Goal: Task Accomplishment & Management: Use online tool/utility

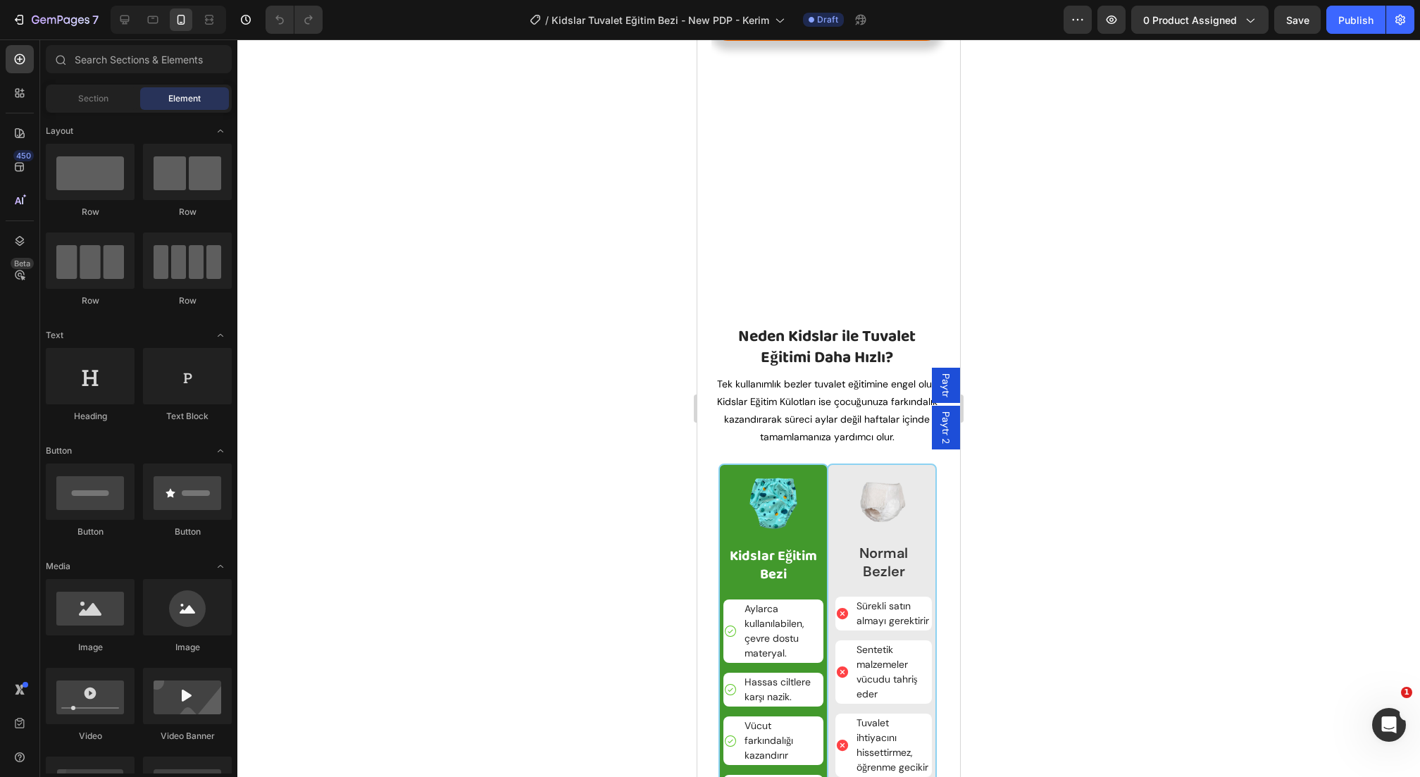
scroll to position [2009, 0]
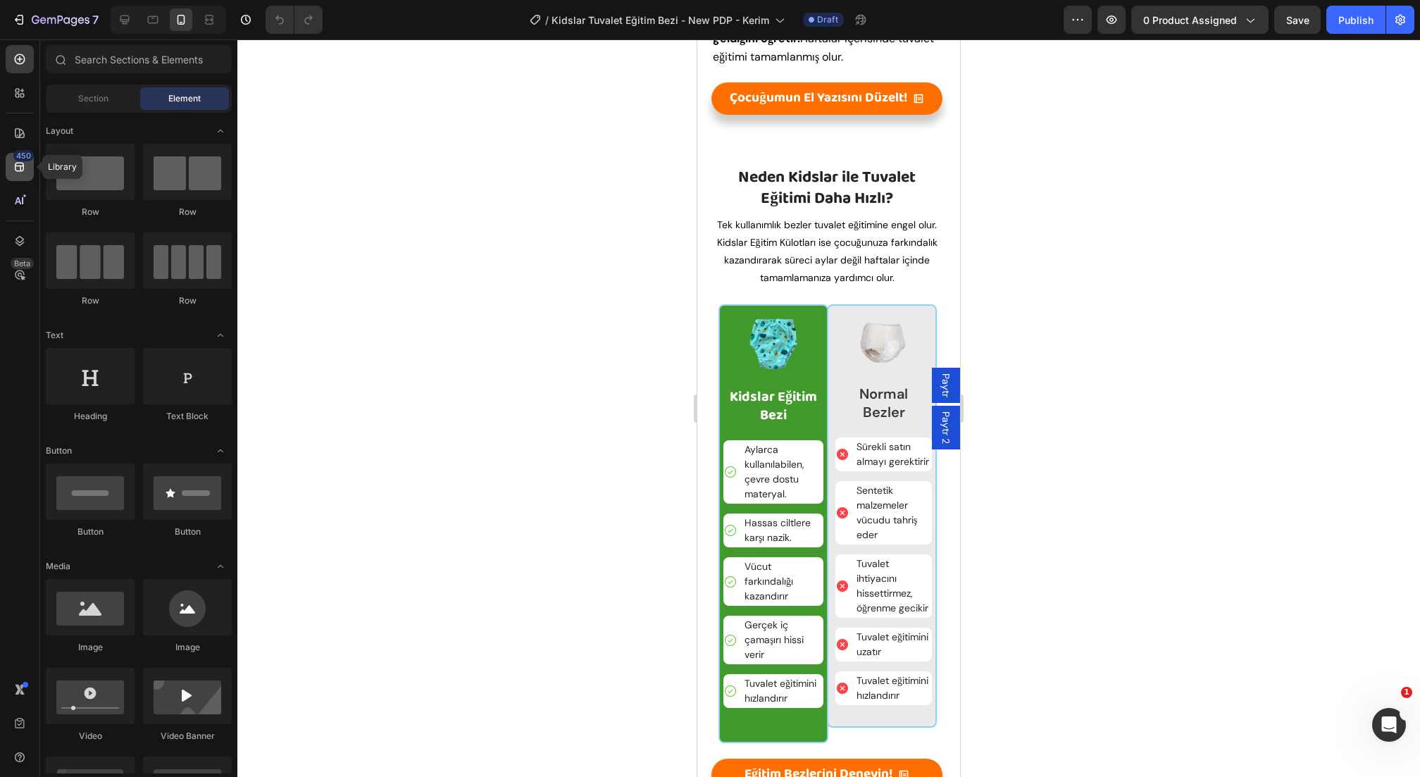
click at [25, 159] on div "450" at bounding box center [23, 155] width 20 height 11
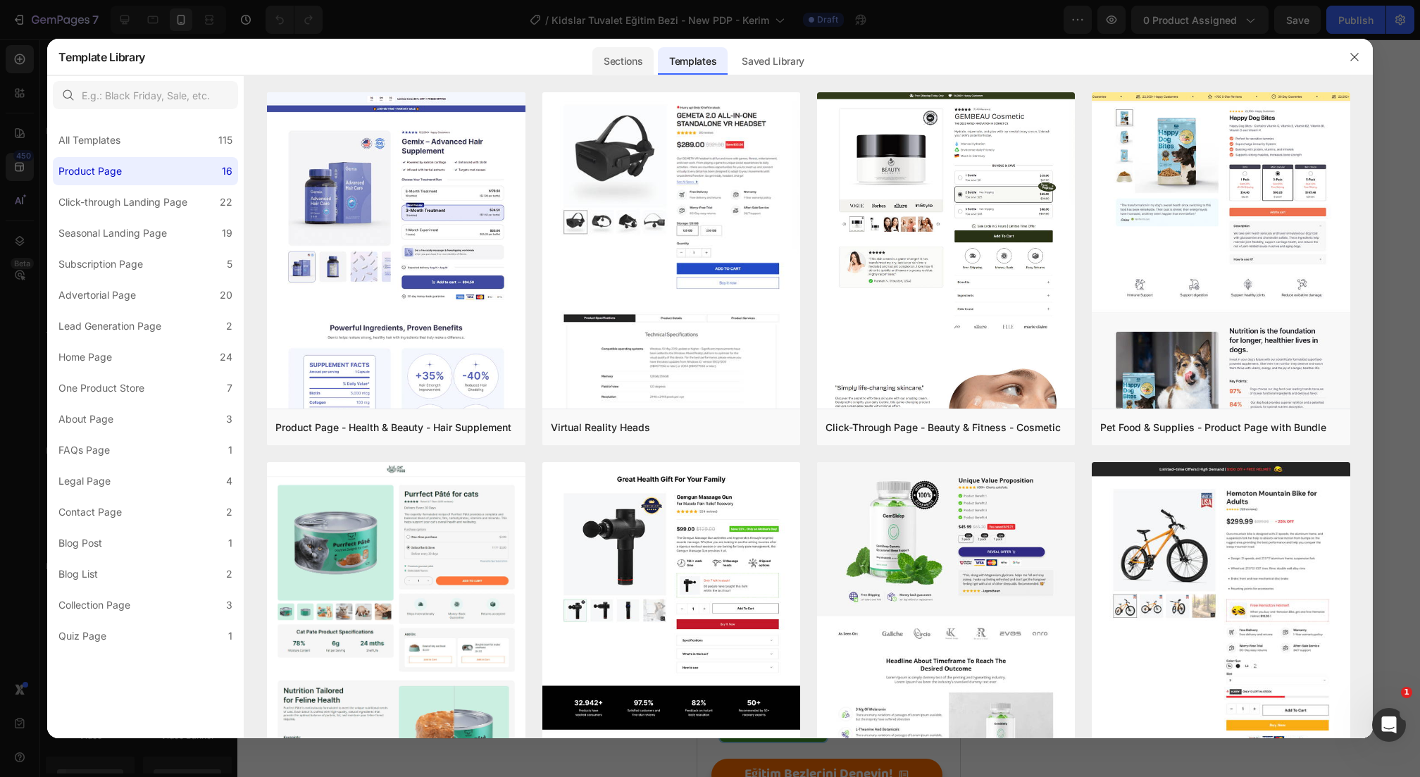
click at [623, 60] on div "Sections" at bounding box center [622, 61] width 61 height 28
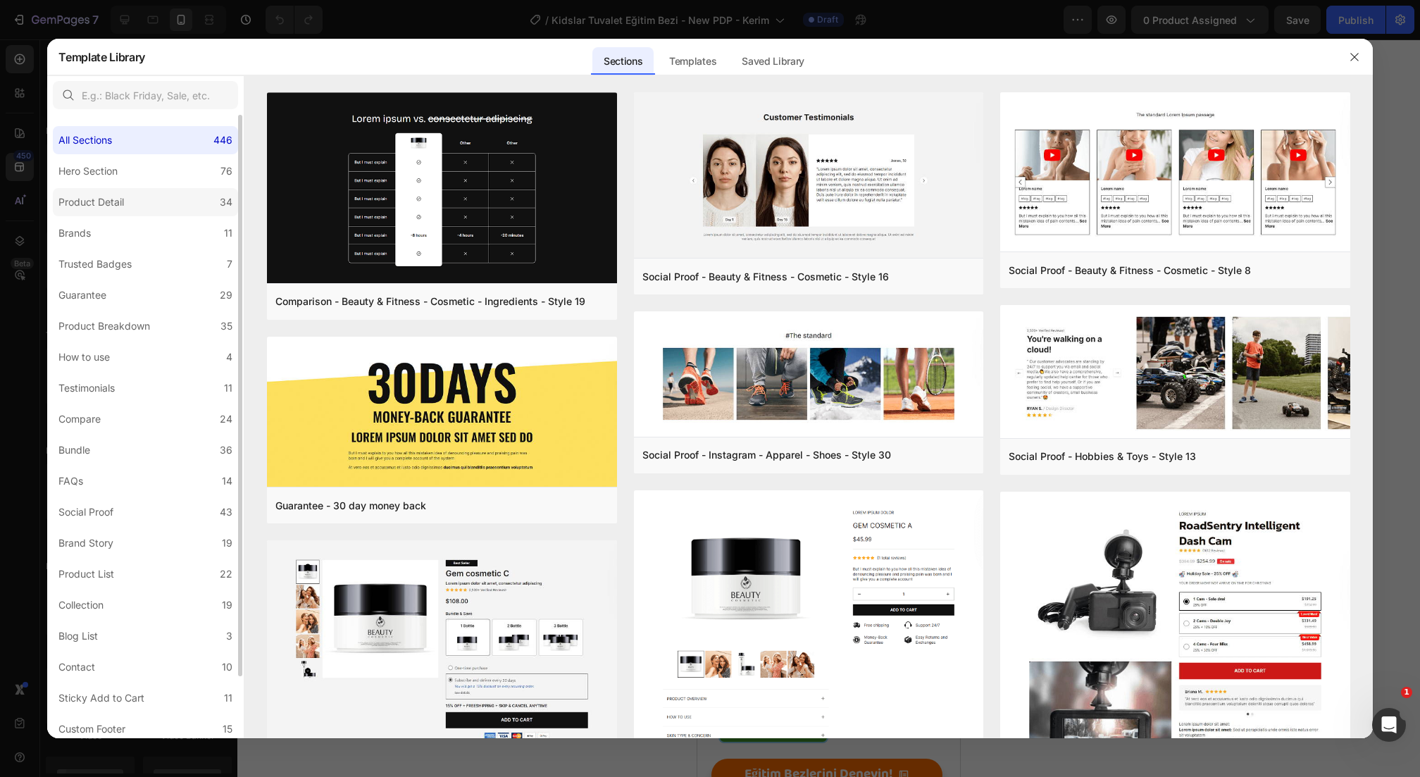
drag, startPoint x: 490, startPoint y: 244, endPoint x: 82, endPoint y: 210, distance: 409.2
click at [137, 151] on div "All Sections 446" at bounding box center [145, 140] width 185 height 28
click at [118, 181] on label "Hero Section 76" at bounding box center [145, 171] width 185 height 28
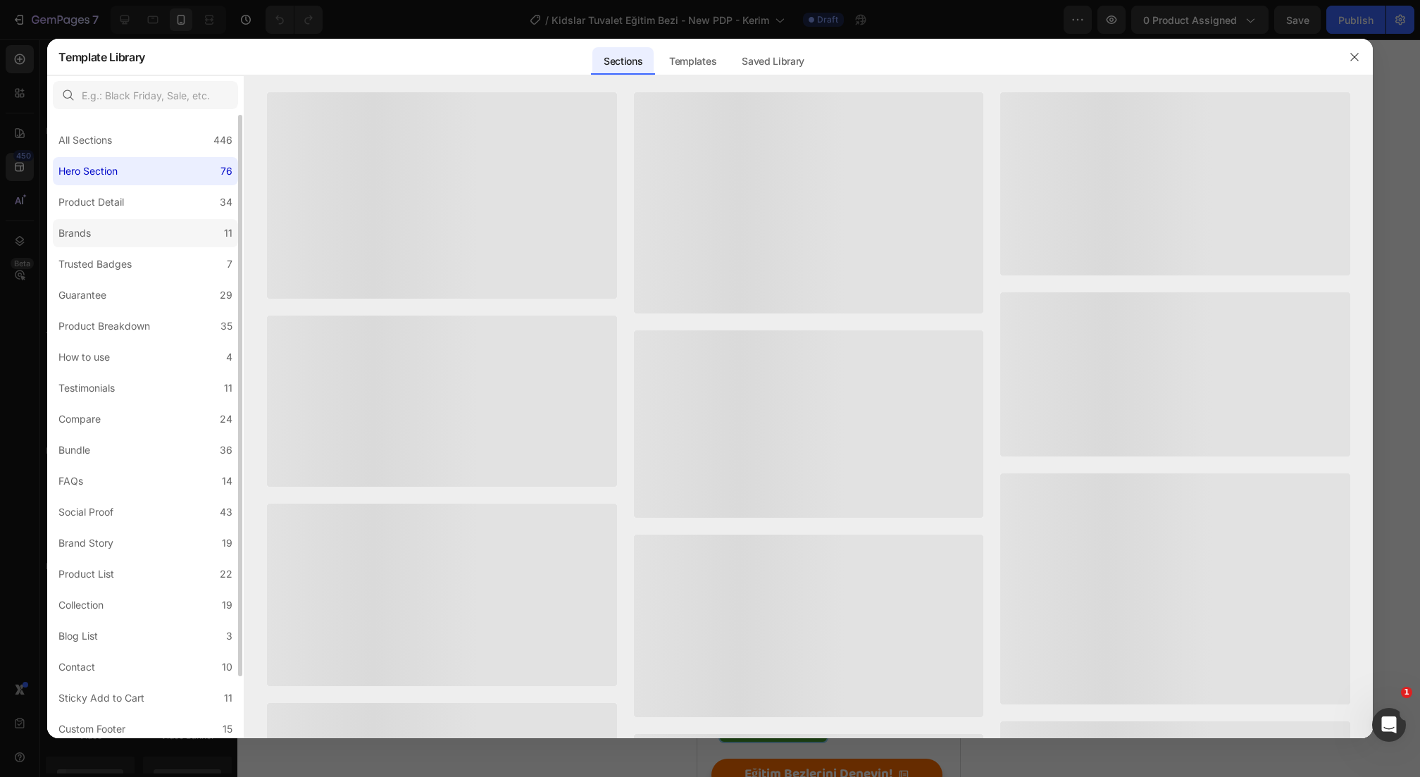
click at [101, 228] on label "Brands 11" at bounding box center [145, 233] width 185 height 28
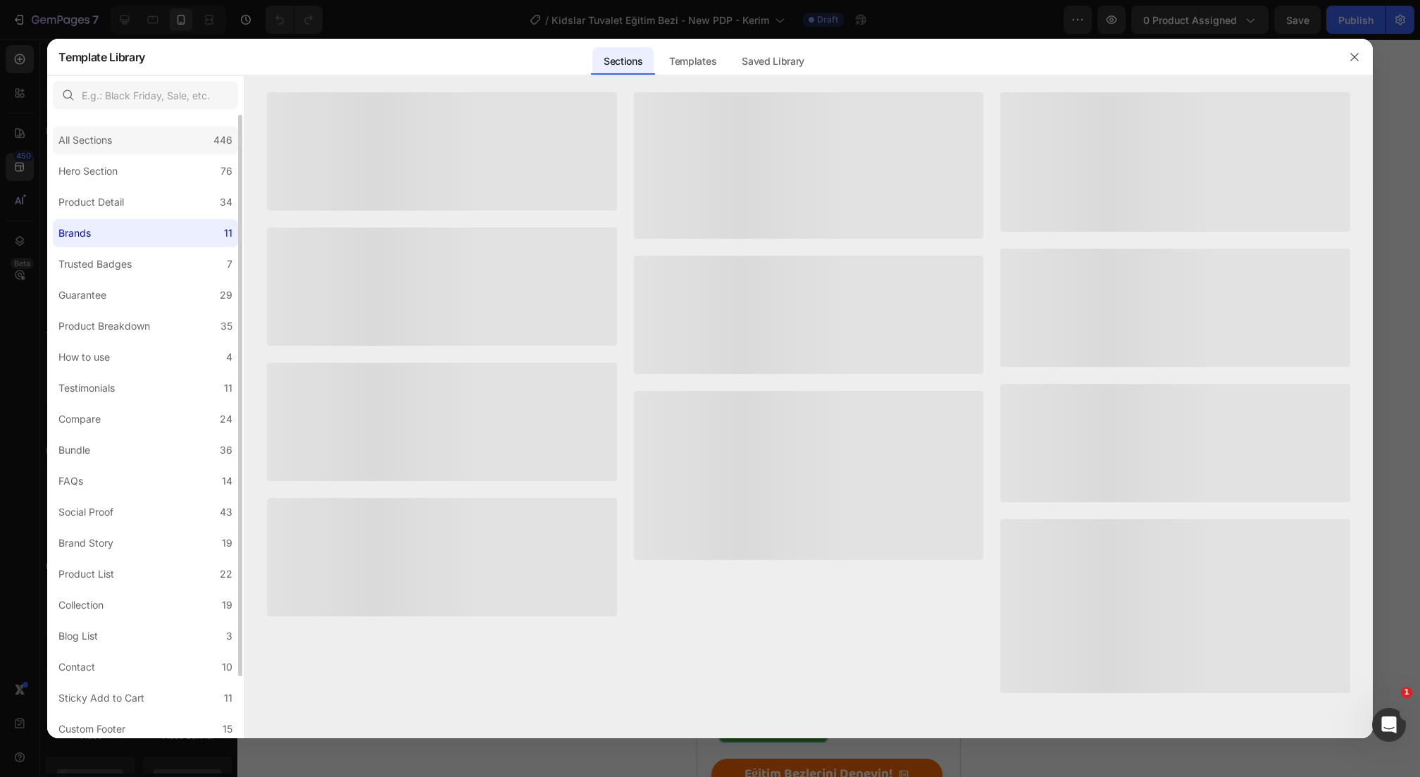
click at [167, 153] on div "All Sections 446" at bounding box center [145, 140] width 185 height 28
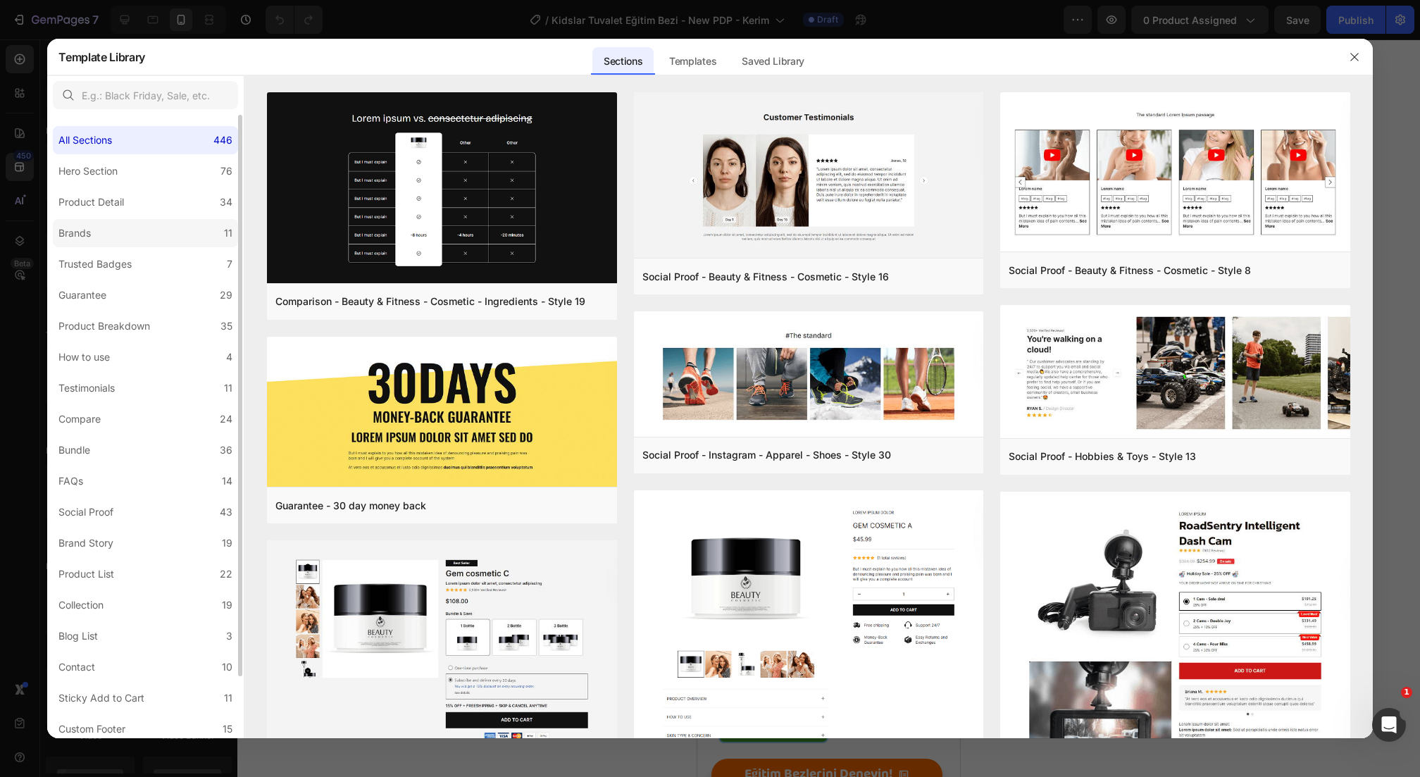
click at [124, 220] on label "Brands 11" at bounding box center [145, 233] width 185 height 28
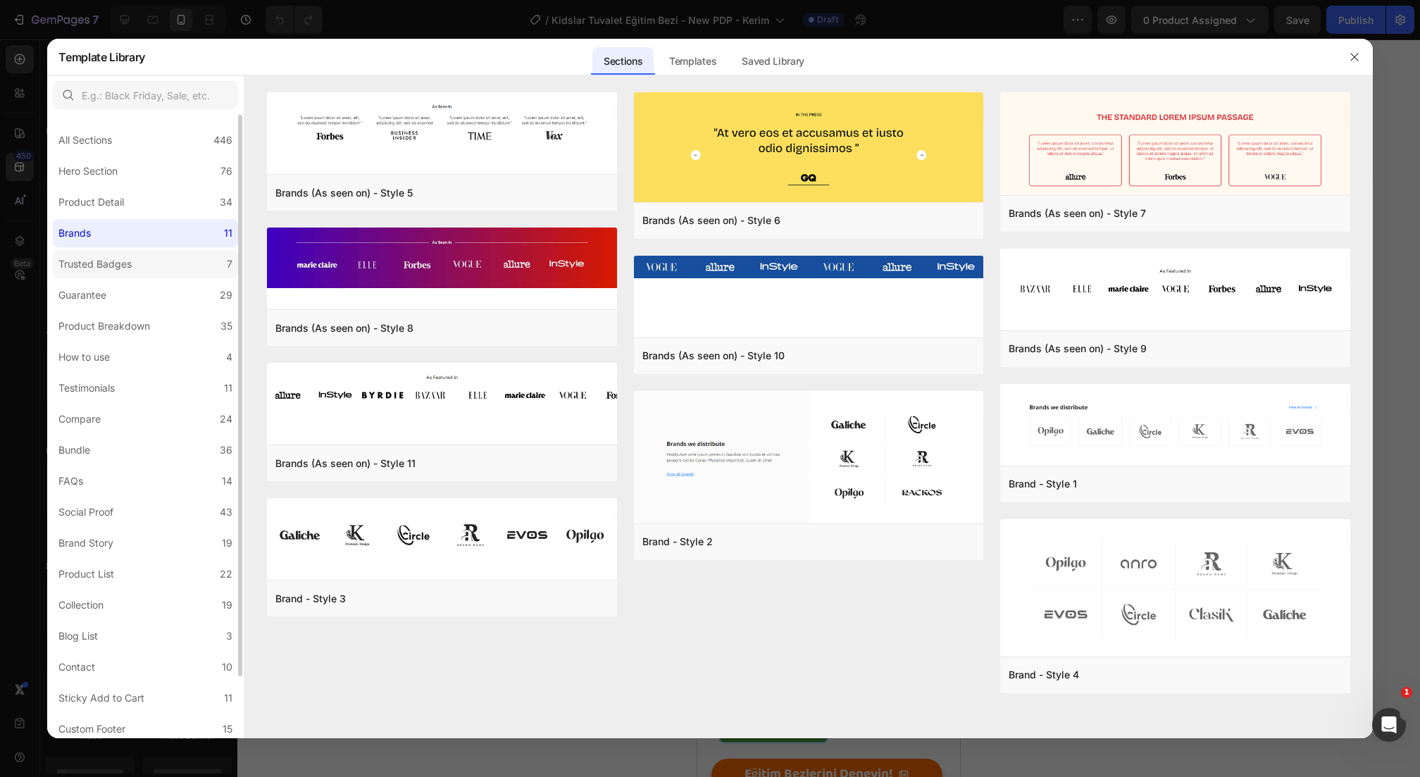
click at [108, 261] on div "Trusted Badges" at bounding box center [94, 264] width 73 height 17
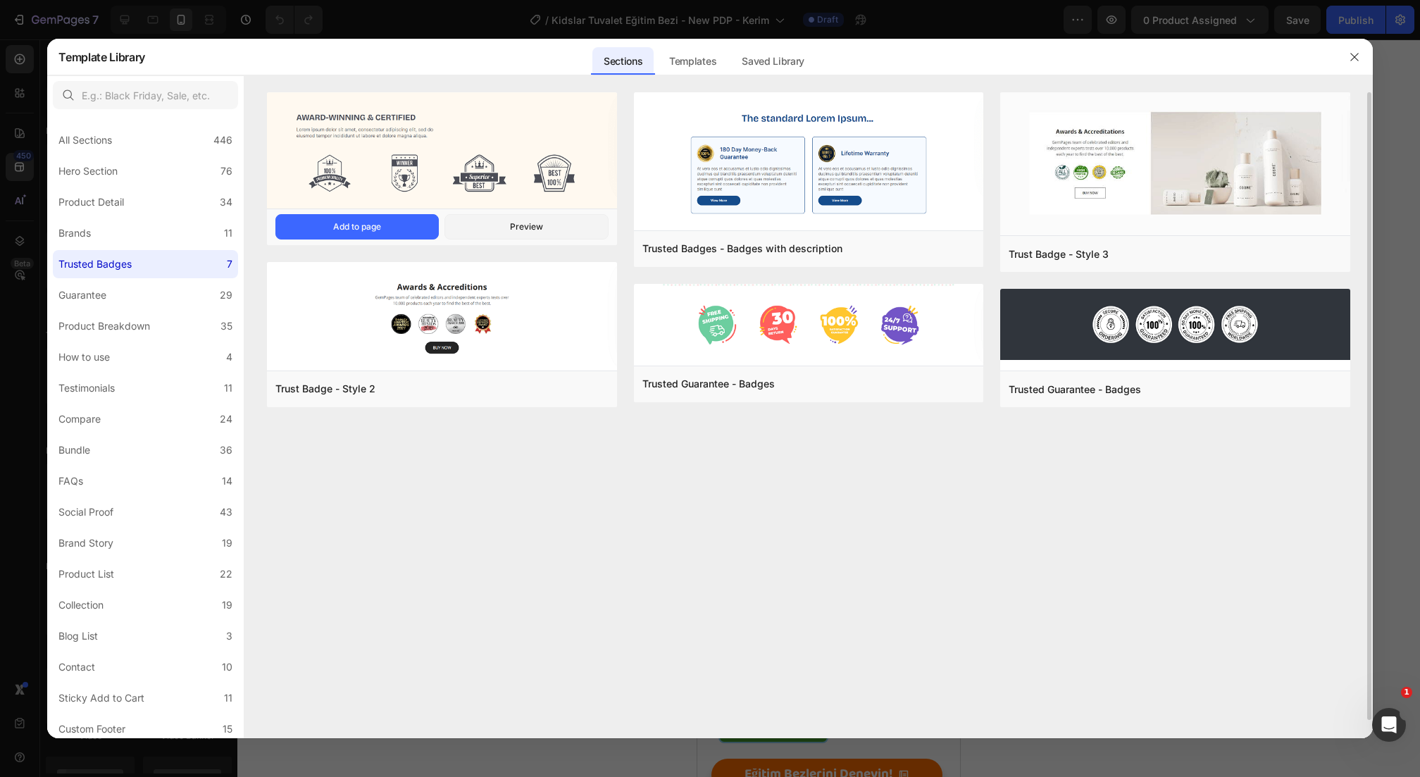
click at [530, 185] on img at bounding box center [442, 151] width 350 height 119
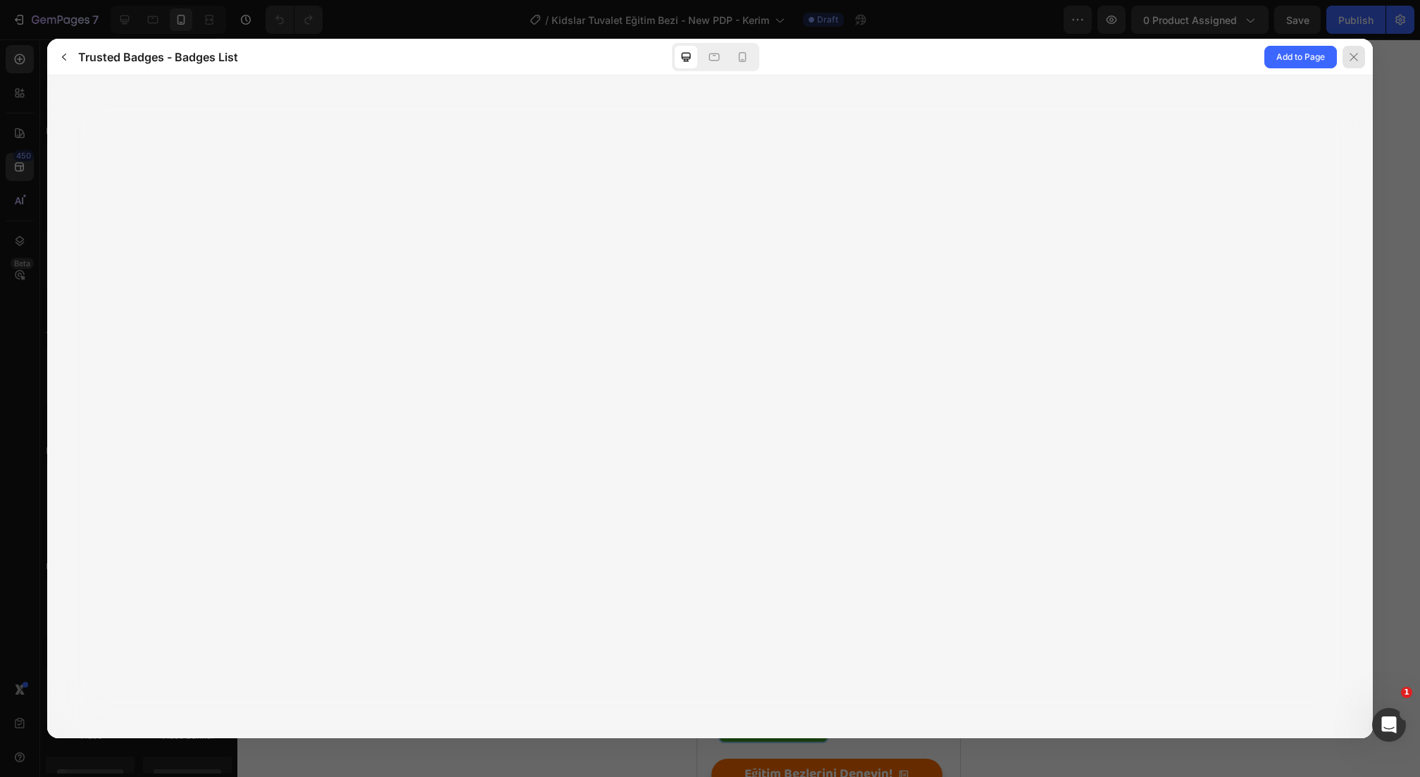
click at [1352, 51] on icon at bounding box center [1353, 56] width 11 height 11
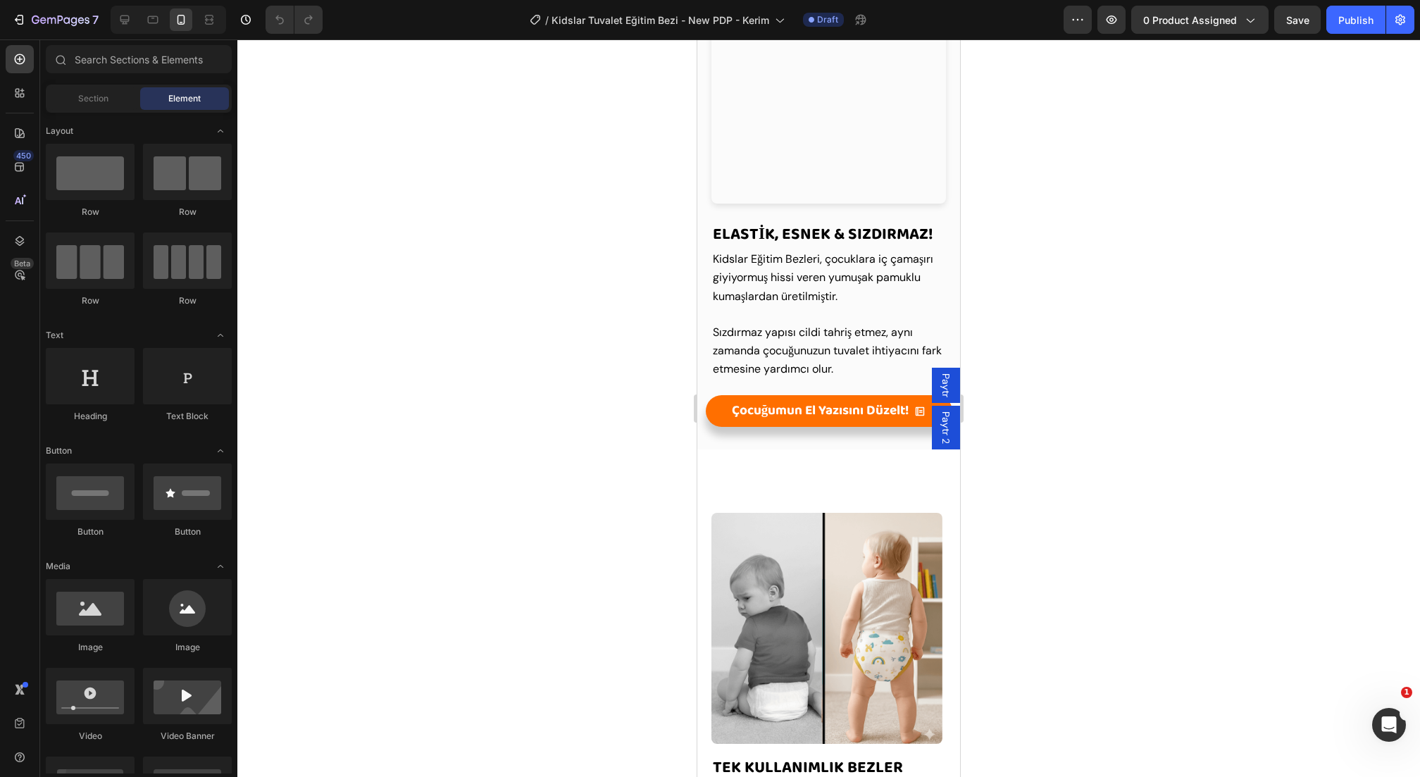
scroll to position [1314, 0]
